Goal: Obtain resource: Download file/media

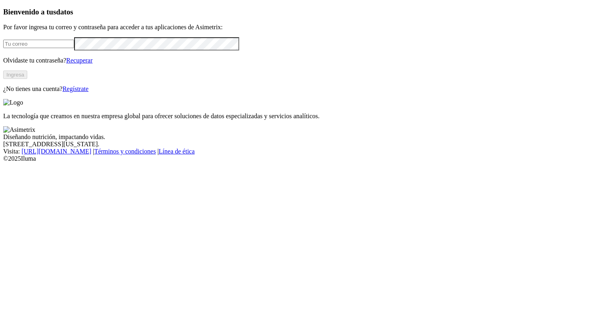
click at [74, 48] on input "email" at bounding box center [38, 44] width 71 height 8
type input "[PERSON_NAME][EMAIL_ADDRESS][PERSON_NAME][DOMAIN_NAME]"
click at [27, 79] on button "Ingresa" at bounding box center [15, 74] width 24 height 8
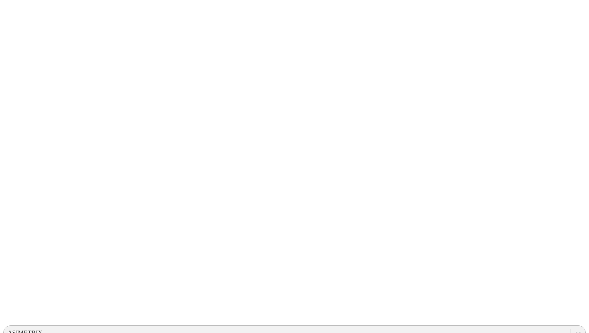
click at [42, 329] on div "ASIMETRIX" at bounding box center [25, 332] width 35 height 7
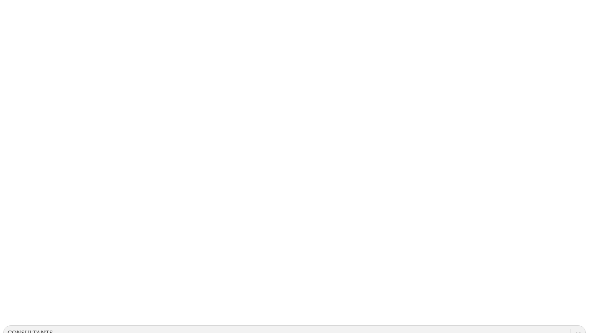
click at [17, 151] on icon at bounding box center [15, 163] width 25 height 25
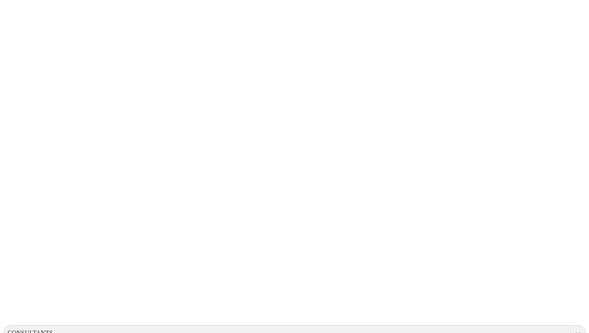
click at [20, 15] on icon at bounding box center [15, 163] width 25 height 320
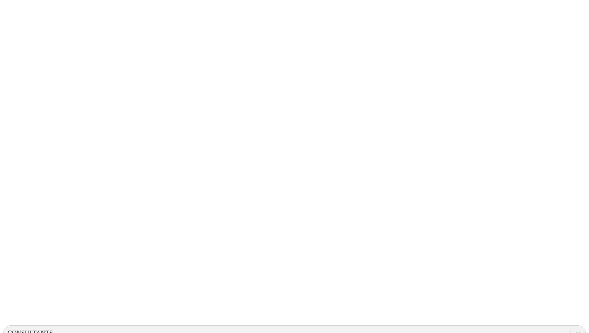
click at [8, 10] on icon at bounding box center [15, 163] width 25 height 320
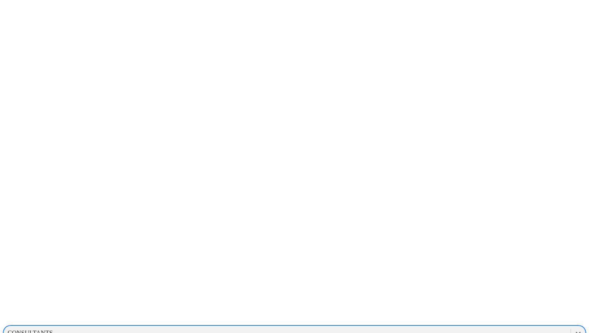
click at [53, 329] on div "CONSULTANTS" at bounding box center [30, 332] width 45 height 7
click at [82, 329] on div "EXPERIMENTALCERDOS" at bounding box center [45, 332] width 74 height 7
